Goal: Transaction & Acquisition: Purchase product/service

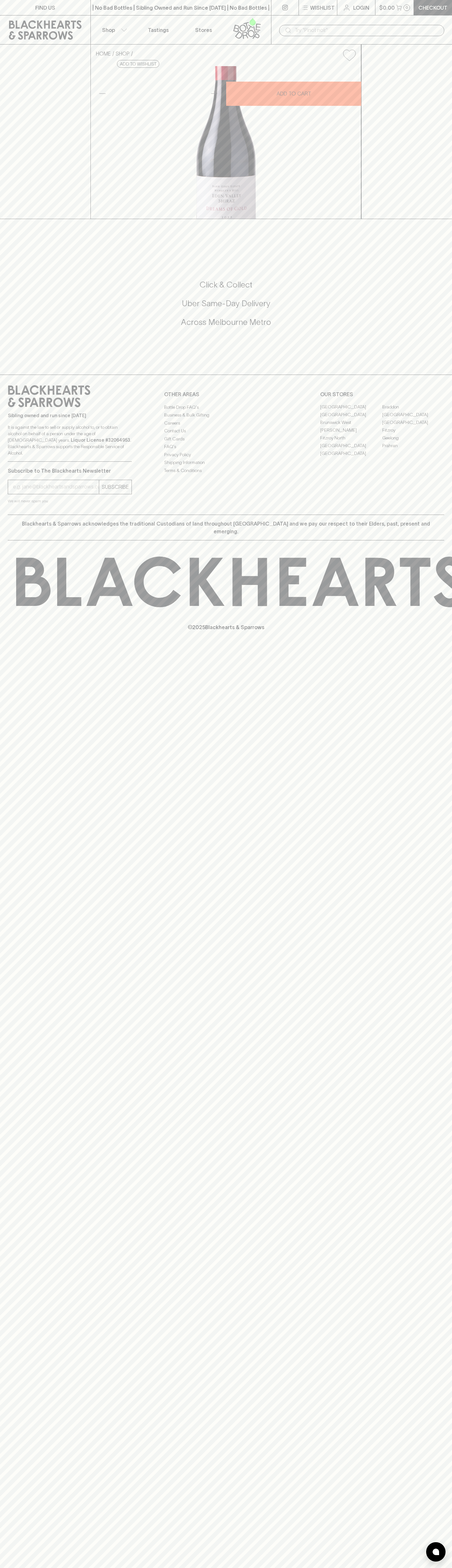
click at [412, 9] on button "$0.00 0" at bounding box center [394, 7] width 38 height 15
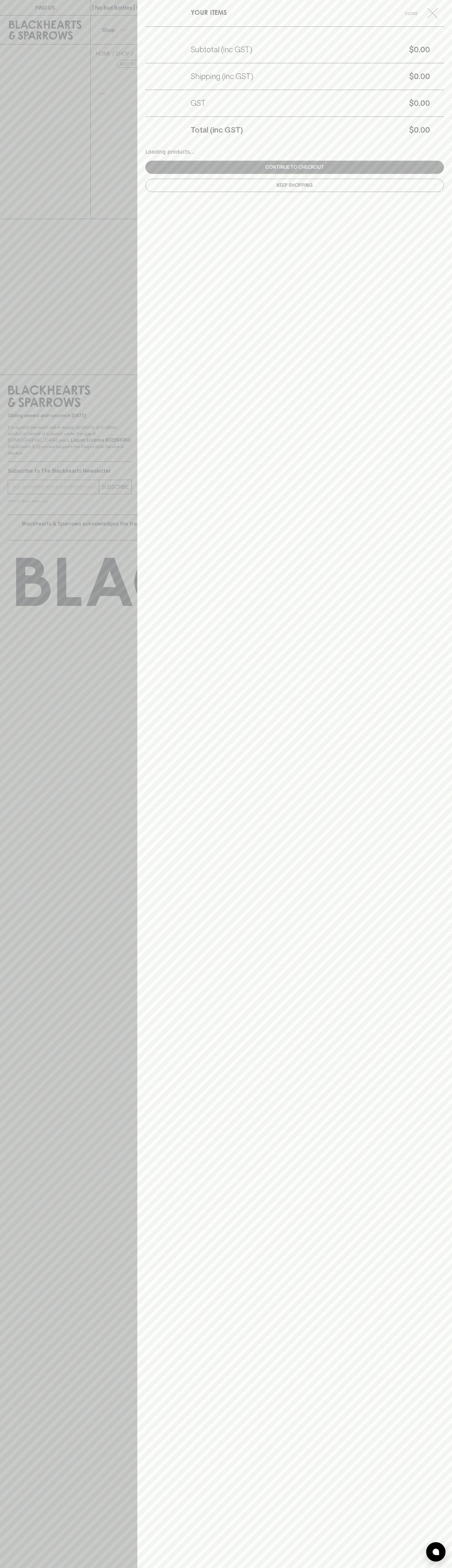
click at [358, 1567] on html "FIND US | No Bad Bottles | Sibling Owned and Run Since 2006 | No Bad Bottles | …" at bounding box center [226, 784] width 452 height 1568
click at [3, 1174] on div at bounding box center [226, 784] width 452 height 1568
